Goal: Navigation & Orientation: Find specific page/section

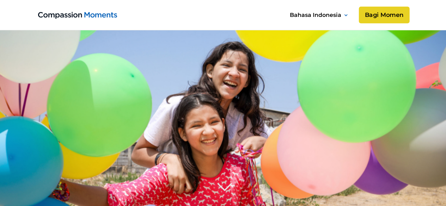
click at [384, 11] on link "Bagi Momen" at bounding box center [383, 15] width 51 height 17
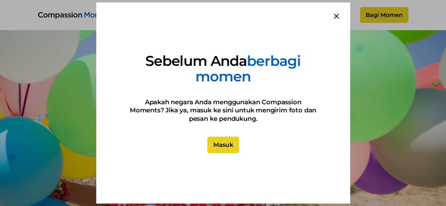
click at [224, 144] on link "Masuk" at bounding box center [223, 145] width 32 height 17
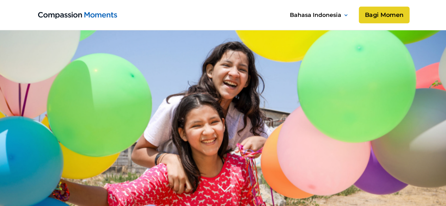
click at [393, 15] on link "Bagi Momen" at bounding box center [383, 15] width 51 height 17
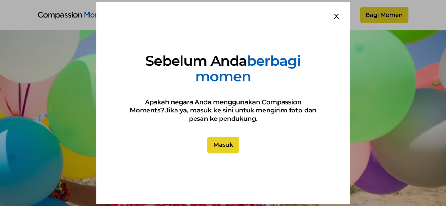
click at [227, 143] on link "Masuk" at bounding box center [223, 145] width 32 height 17
